Goal: Check status: Check status

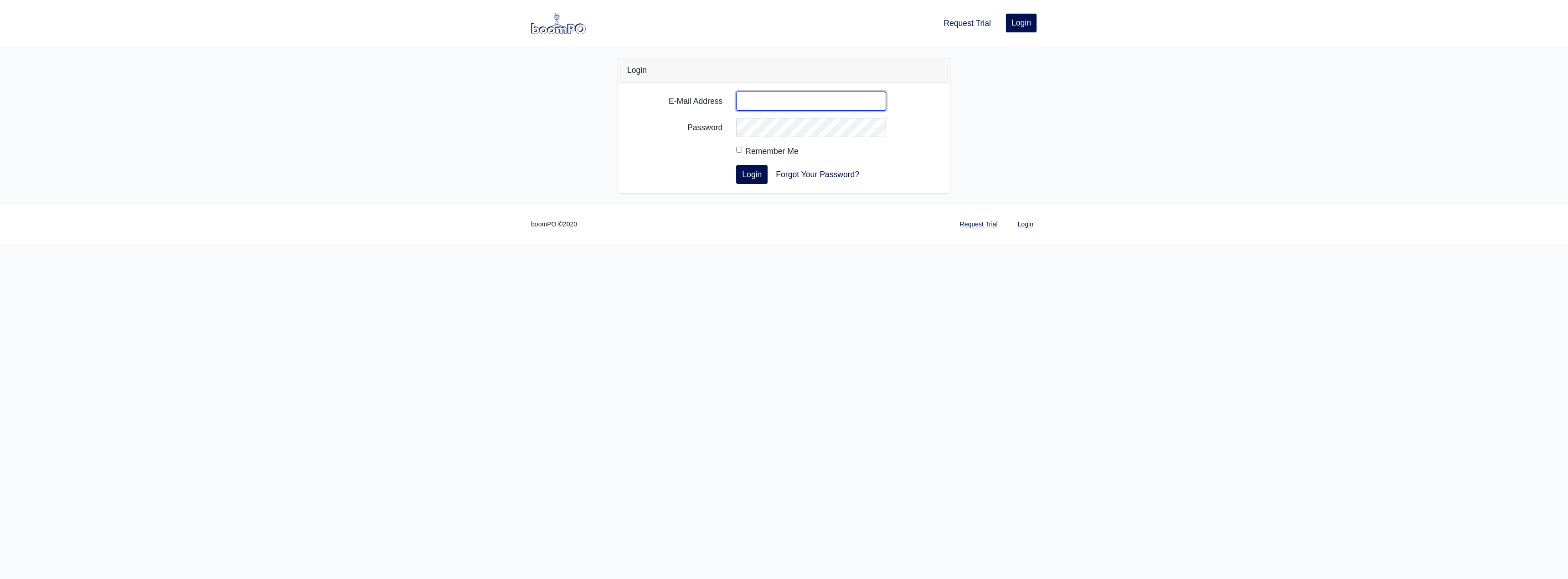
type input "[PERSON_NAME][EMAIL_ADDRESS][DOMAIN_NAME]"
click at [736, 165] on button "Login" at bounding box center [752, 174] width 32 height 19
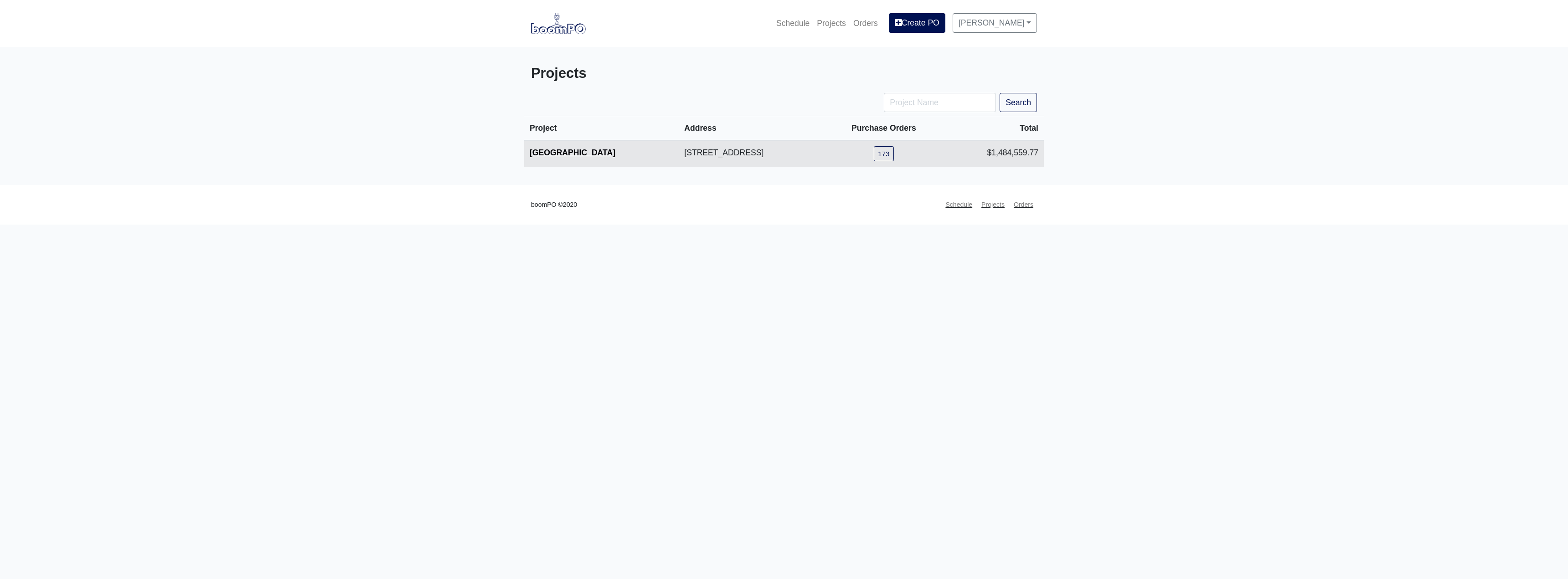
click at [588, 154] on link "[GEOGRAPHIC_DATA]" at bounding box center [572, 152] width 86 height 9
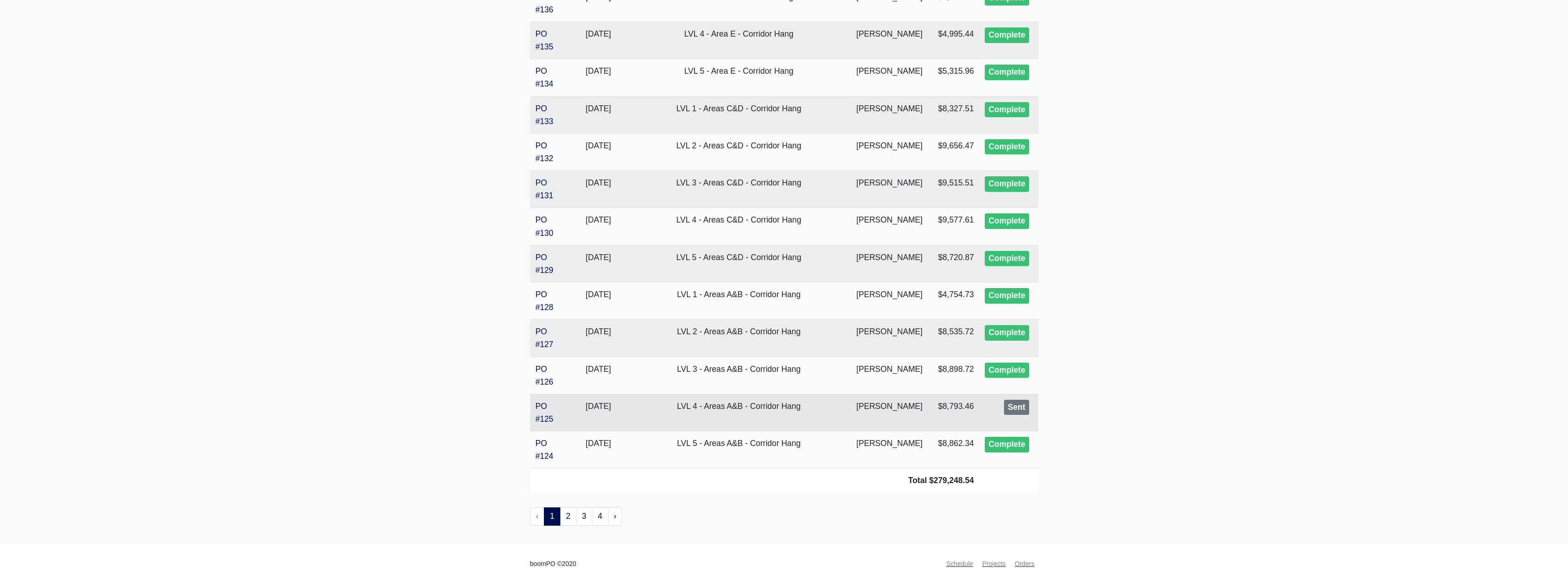
scroll to position [1648, 0]
click at [566, 517] on link "2" at bounding box center [568, 515] width 17 height 18
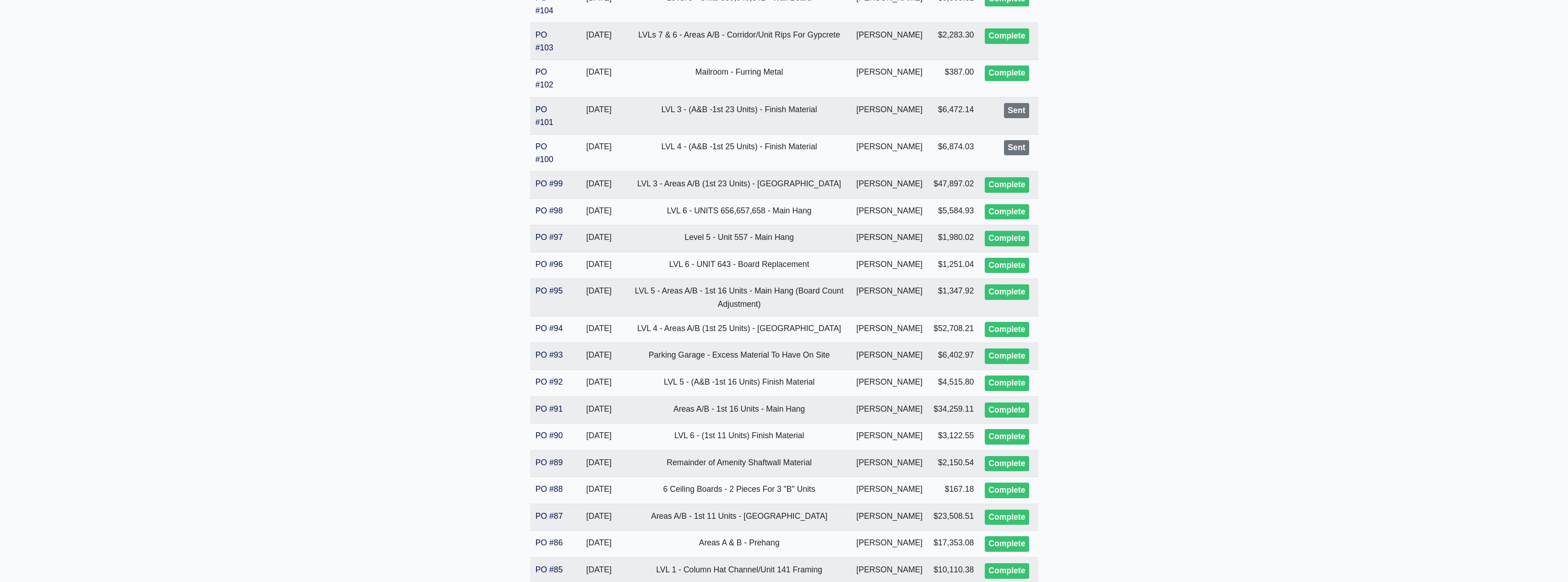
scroll to position [1648, 0]
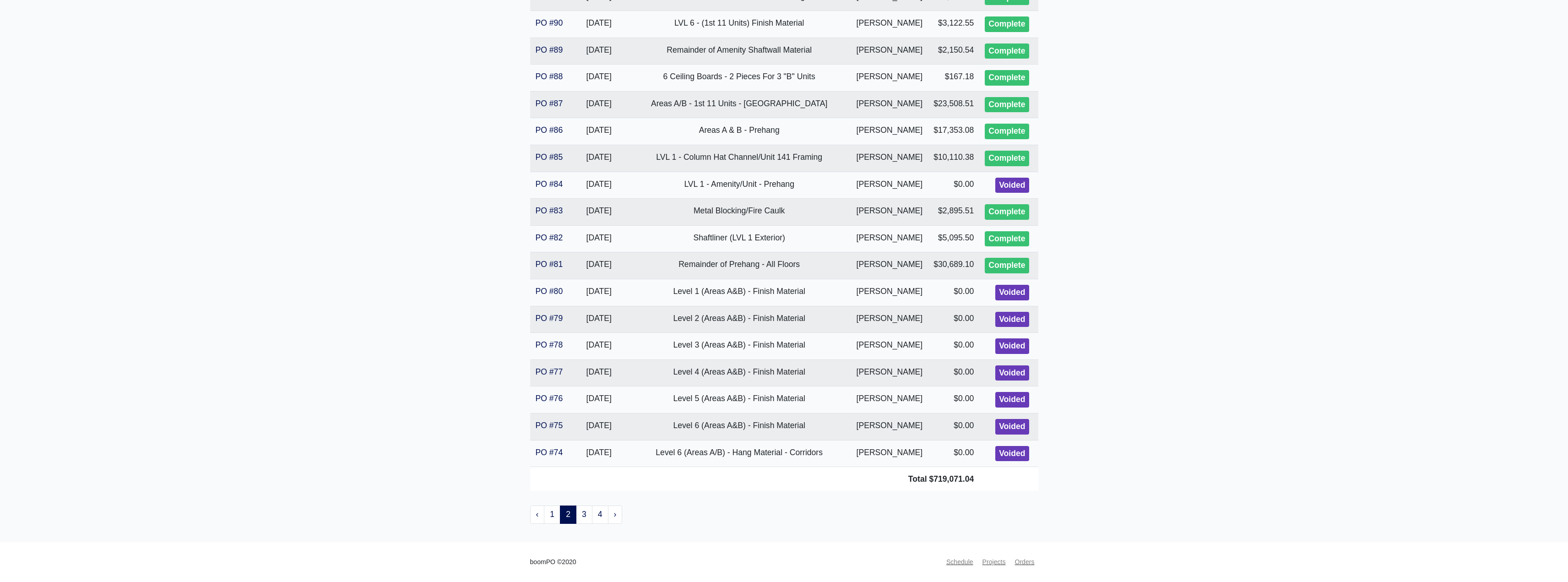
drag, startPoint x: 1220, startPoint y: 424, endPoint x: 1220, endPoint y: 367, distance: 57.0
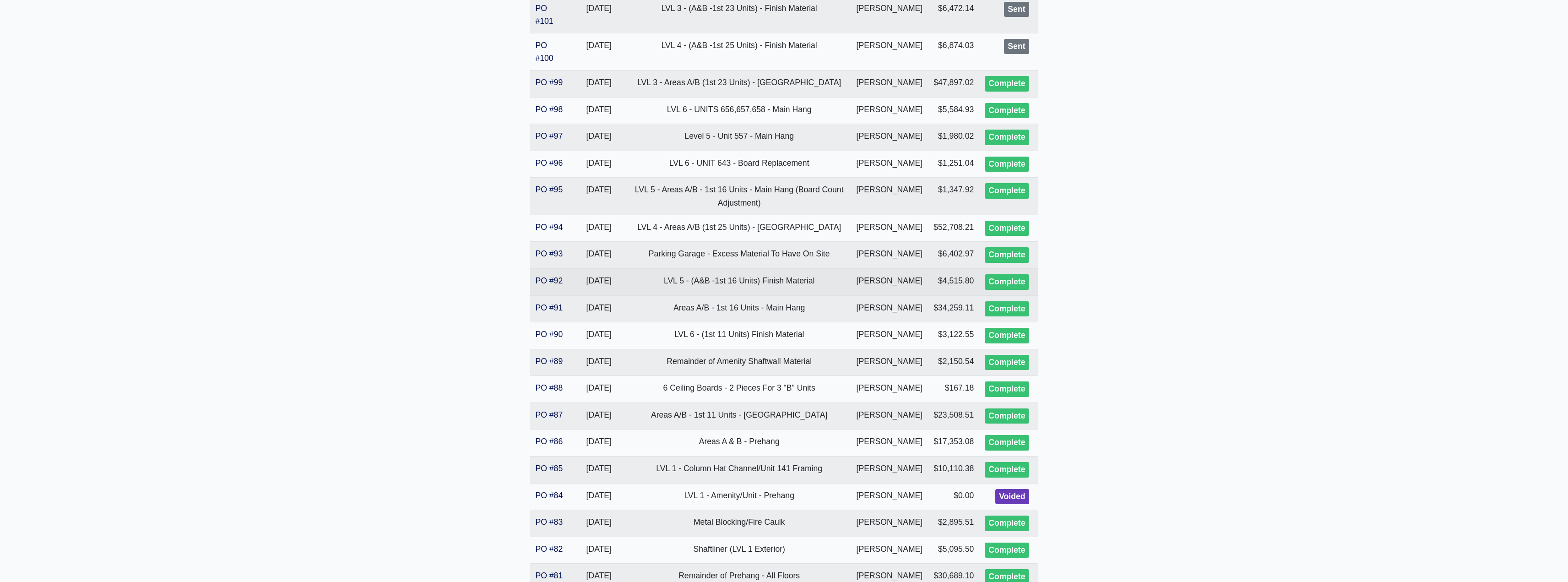
click at [750, 295] on td "LVL 5 - (A&B -1st 16 Units) Finish Material" at bounding box center [739, 282] width 223 height 27
click at [557, 285] on link "PO #92" at bounding box center [549, 281] width 28 height 9
click at [551, 194] on link "PO #95" at bounding box center [549, 190] width 28 height 9
click at [550, 312] on link "PO #91" at bounding box center [549, 308] width 28 height 9
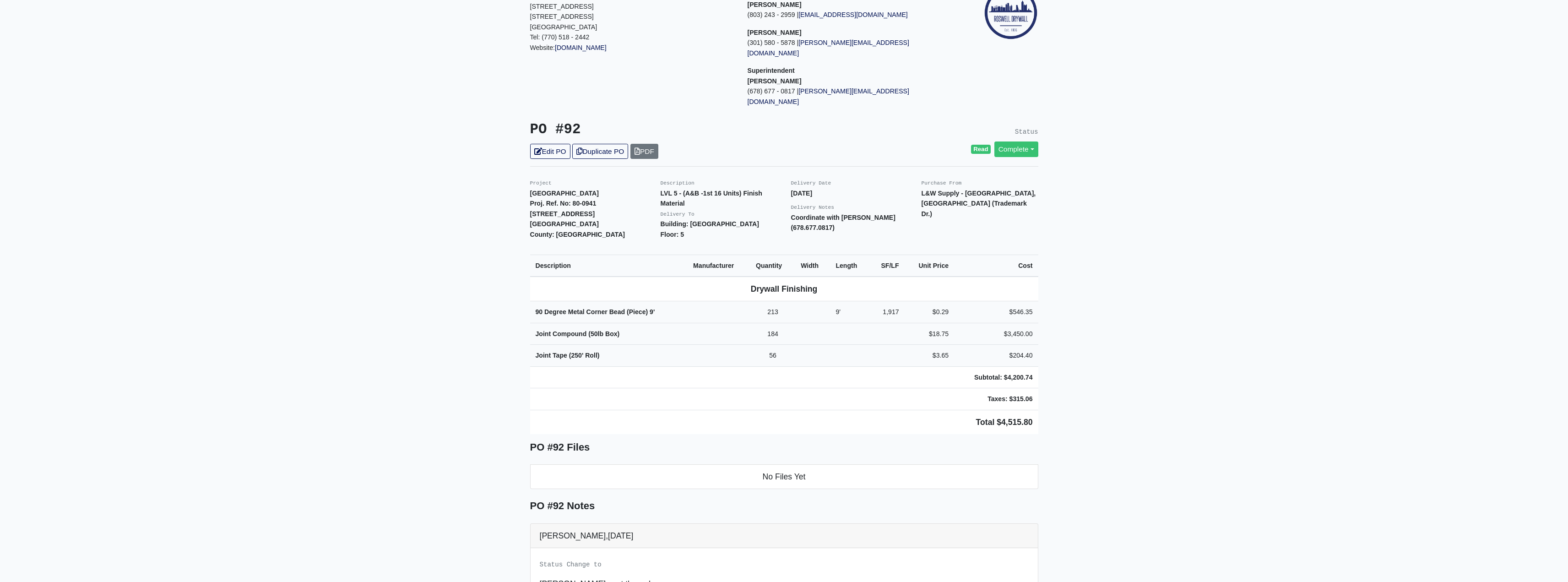
drag, startPoint x: 319, startPoint y: 402, endPoint x: 320, endPoint y: 438, distance: 36.0
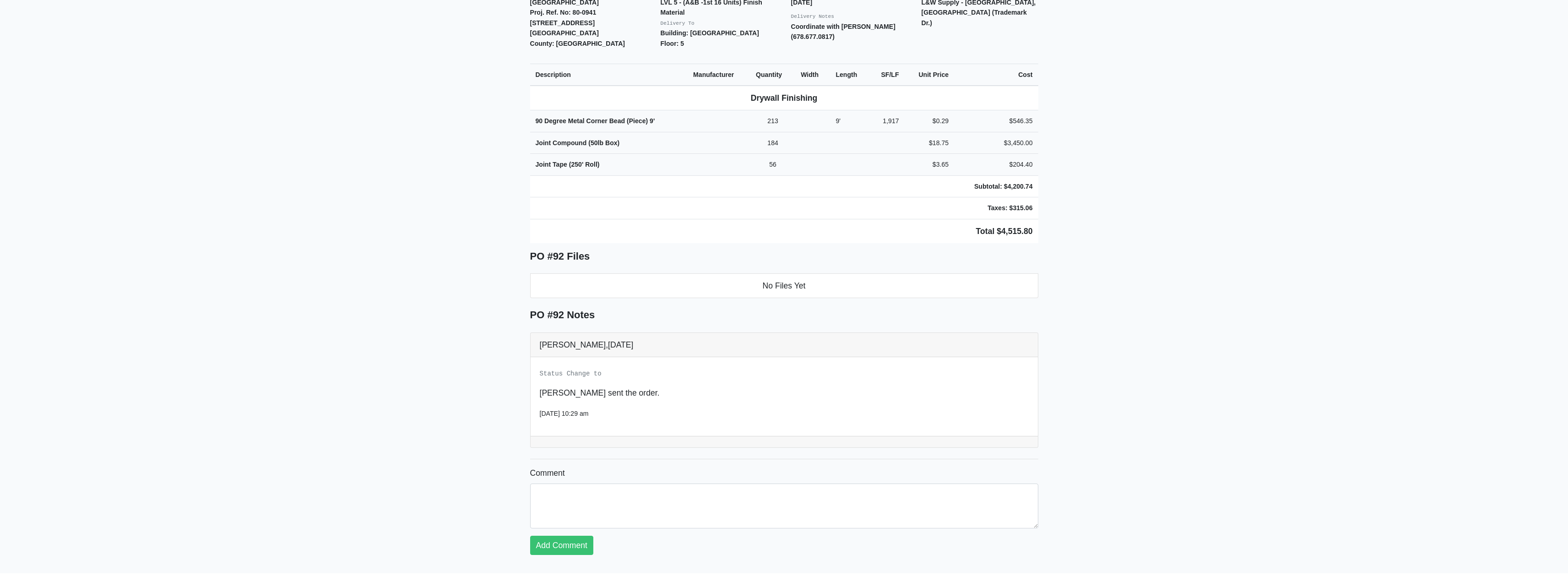
drag, startPoint x: 383, startPoint y: 471, endPoint x: 390, endPoint y: 464, distance: 9.9
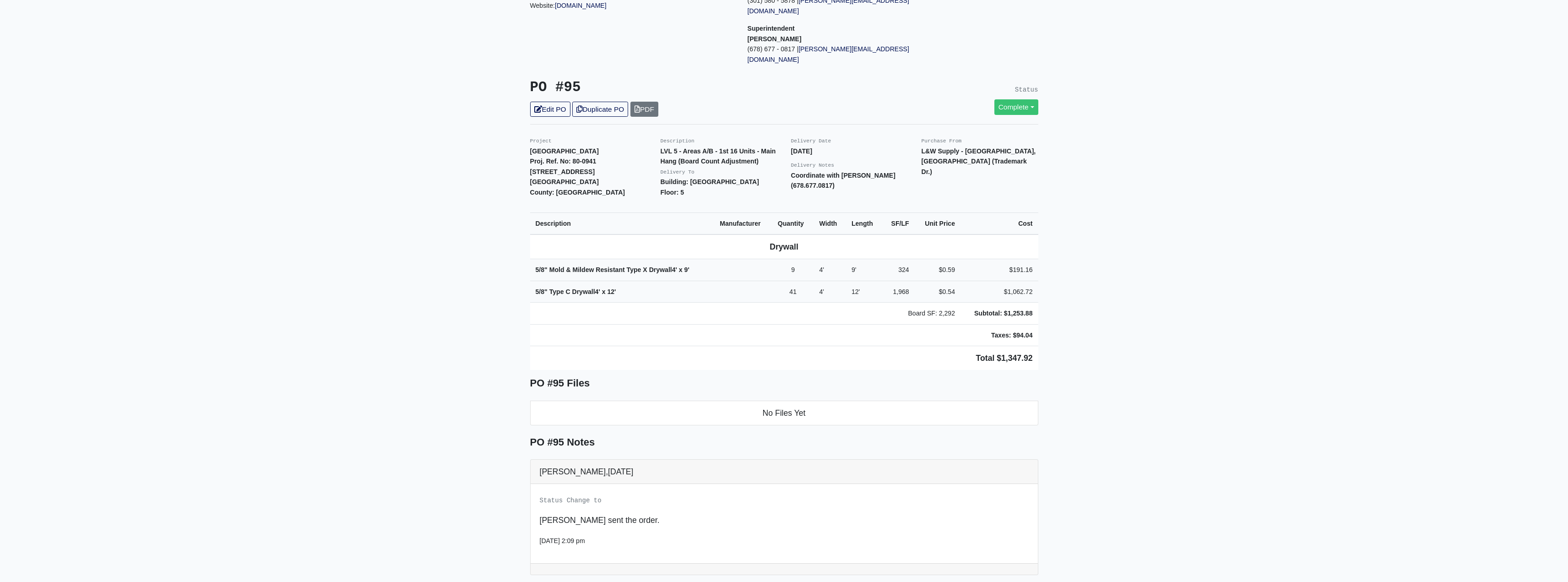
scroll to position [138, 0]
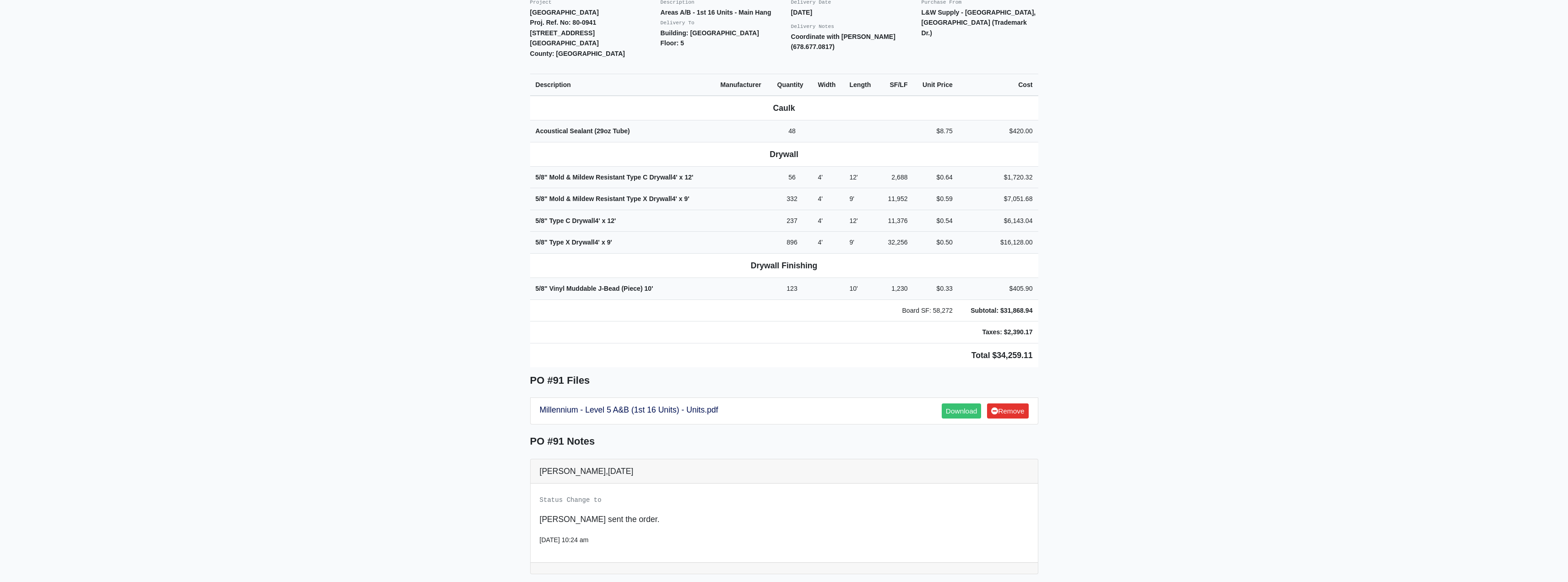
scroll to position [274, 0]
click at [652, 403] on link "Millennium - Level 5 A&B (1st 16 Units) - Units.pdf" at bounding box center [629, 407] width 179 height 9
